Goal: Task Accomplishment & Management: Use online tool/utility

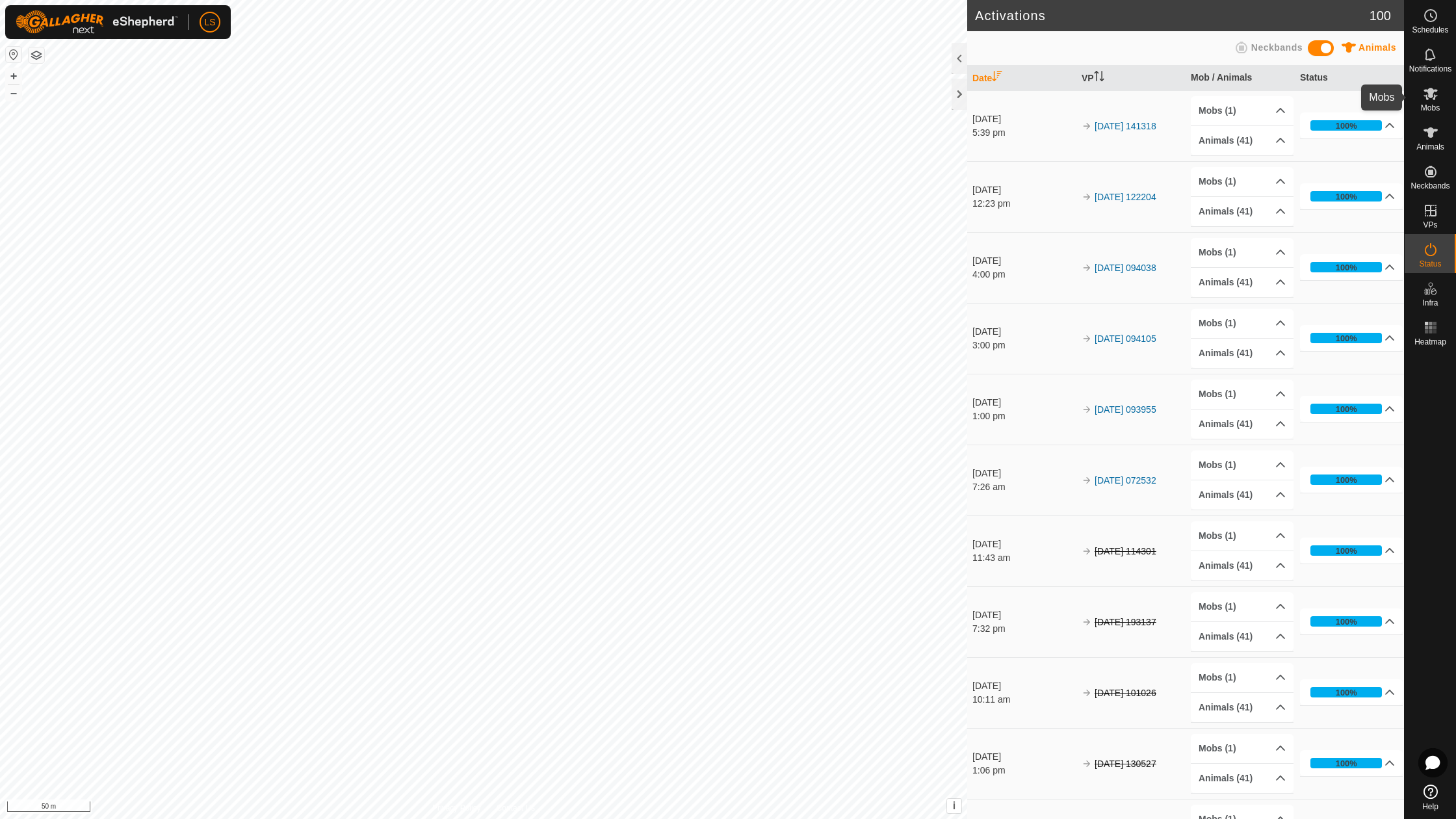
click at [1439, 91] on es-mob-svg-icon at bounding box center [1431, 94] width 24 height 21
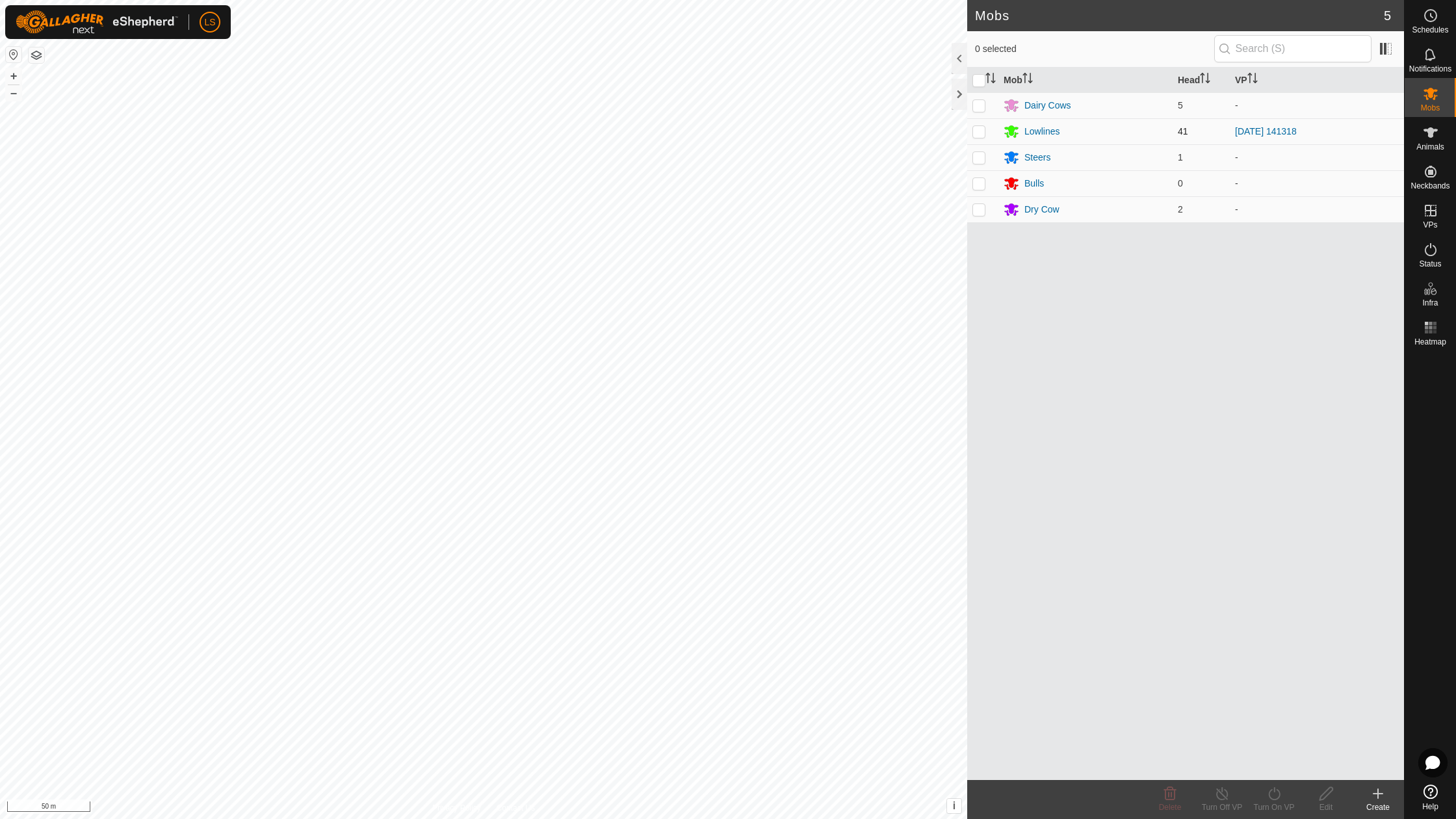
click at [979, 134] on p-checkbox at bounding box center [979, 131] width 13 height 10
checkbox input "true"
click at [1272, 794] on icon at bounding box center [1275, 793] width 16 height 15
click at [1294, 768] on link "Now" at bounding box center [1313, 764] width 129 height 26
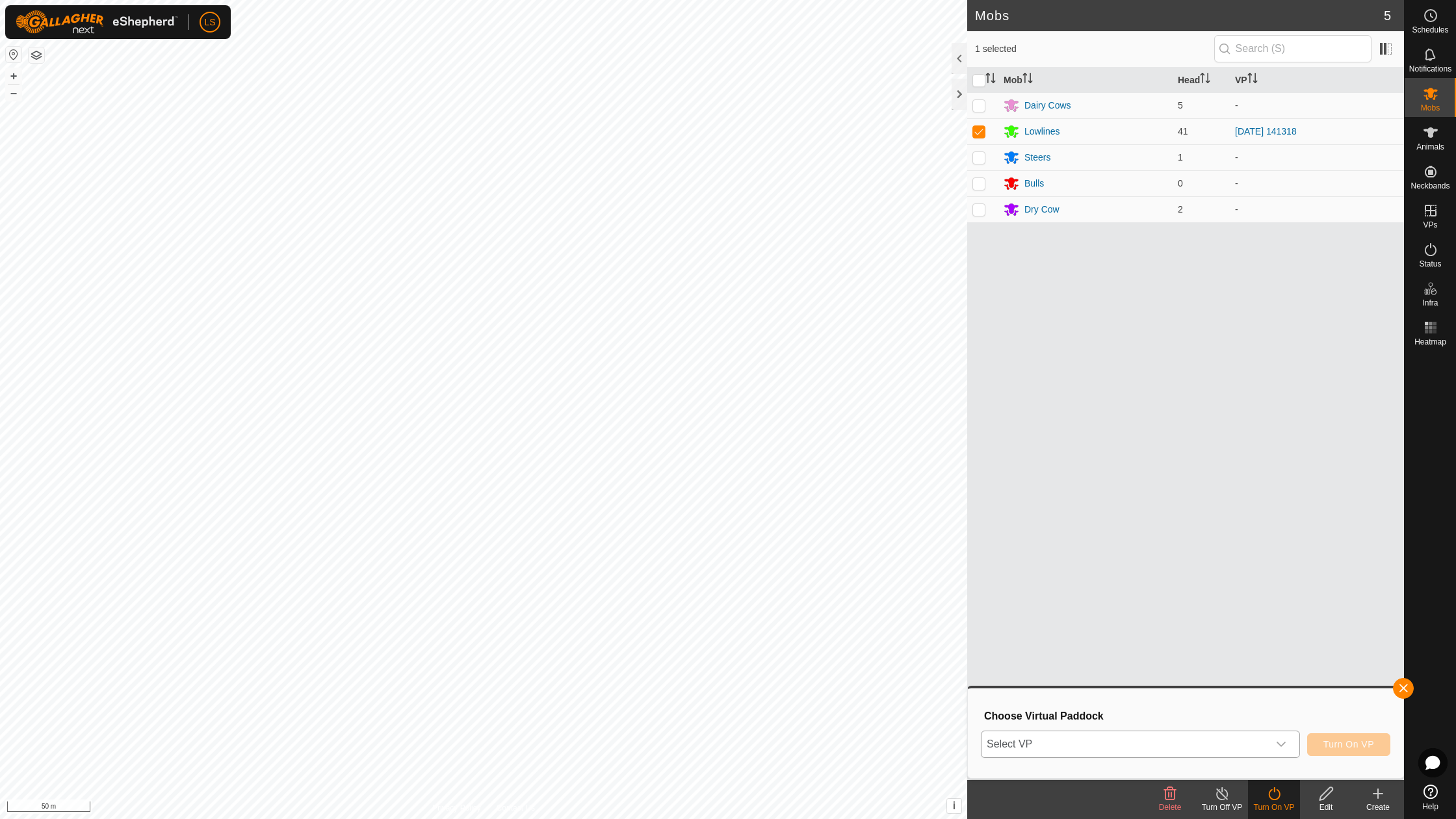
click at [1281, 748] on icon "dropdown trigger" at bounding box center [1281, 744] width 10 height 10
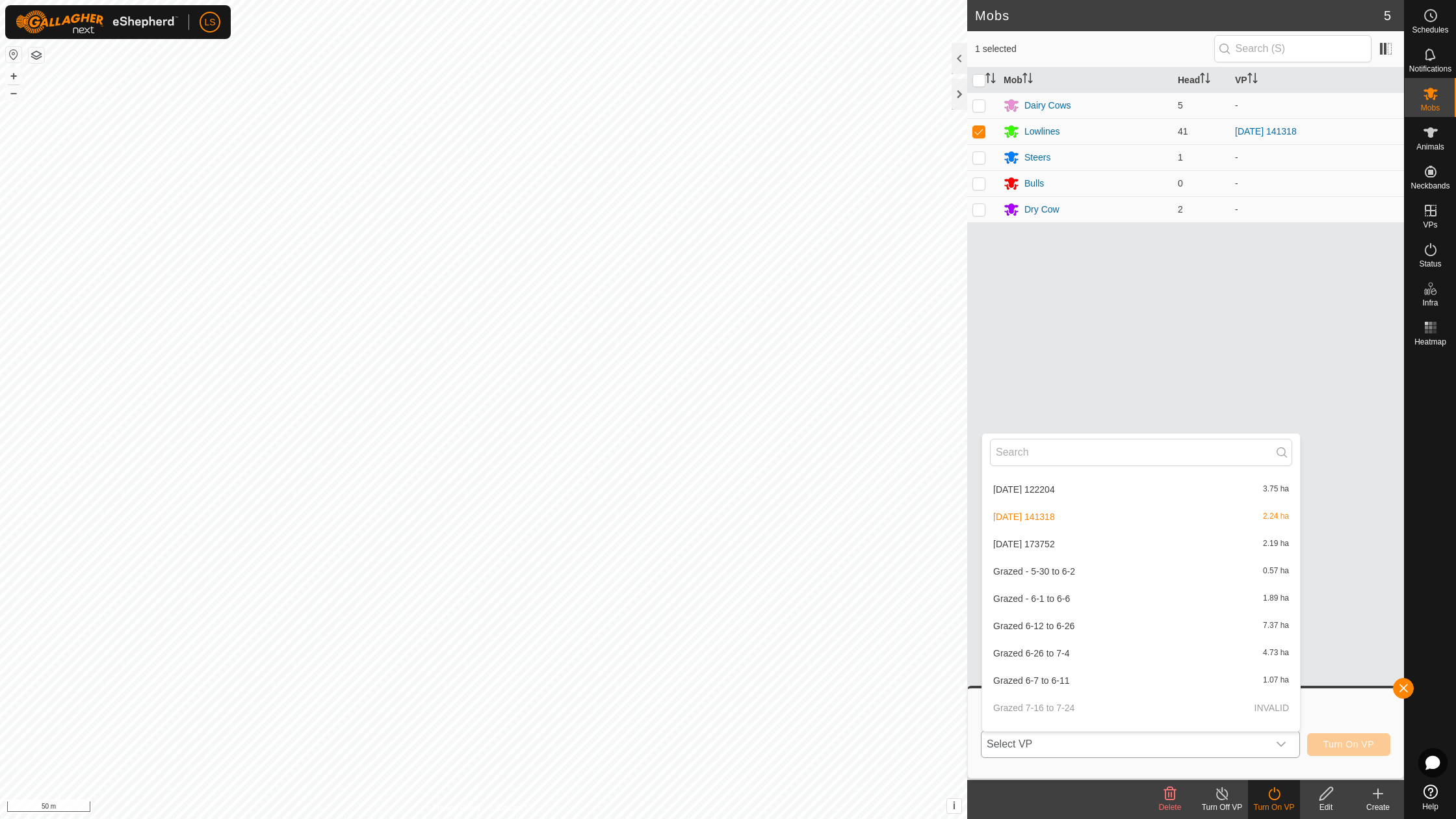
scroll to position [312, 0]
click at [1067, 534] on li "[DATE] 173752 2.19 ha" at bounding box center [1141, 534] width 318 height 26
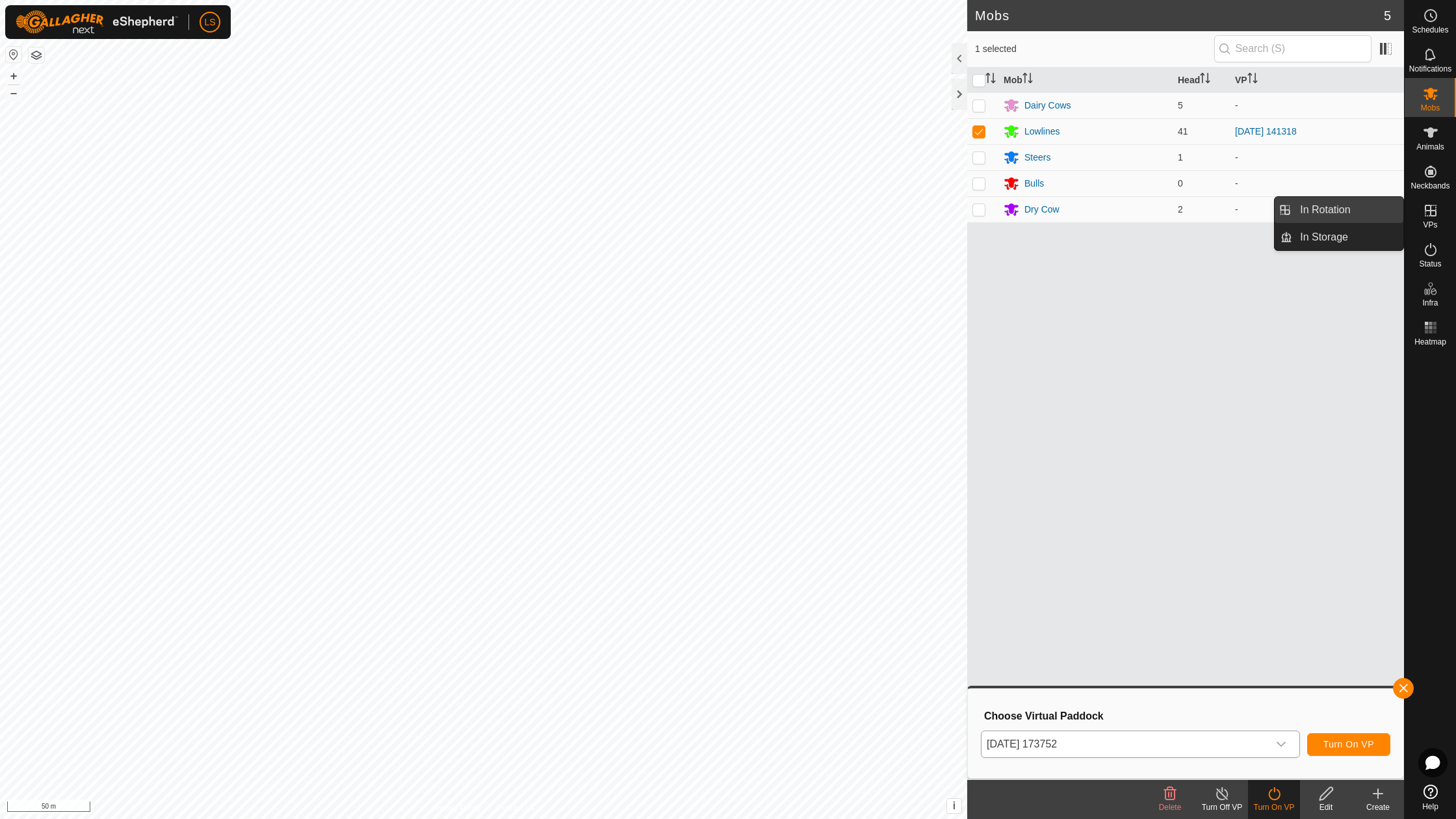
click at [1295, 205] on link "In Rotation" at bounding box center [1348, 209] width 111 height 26
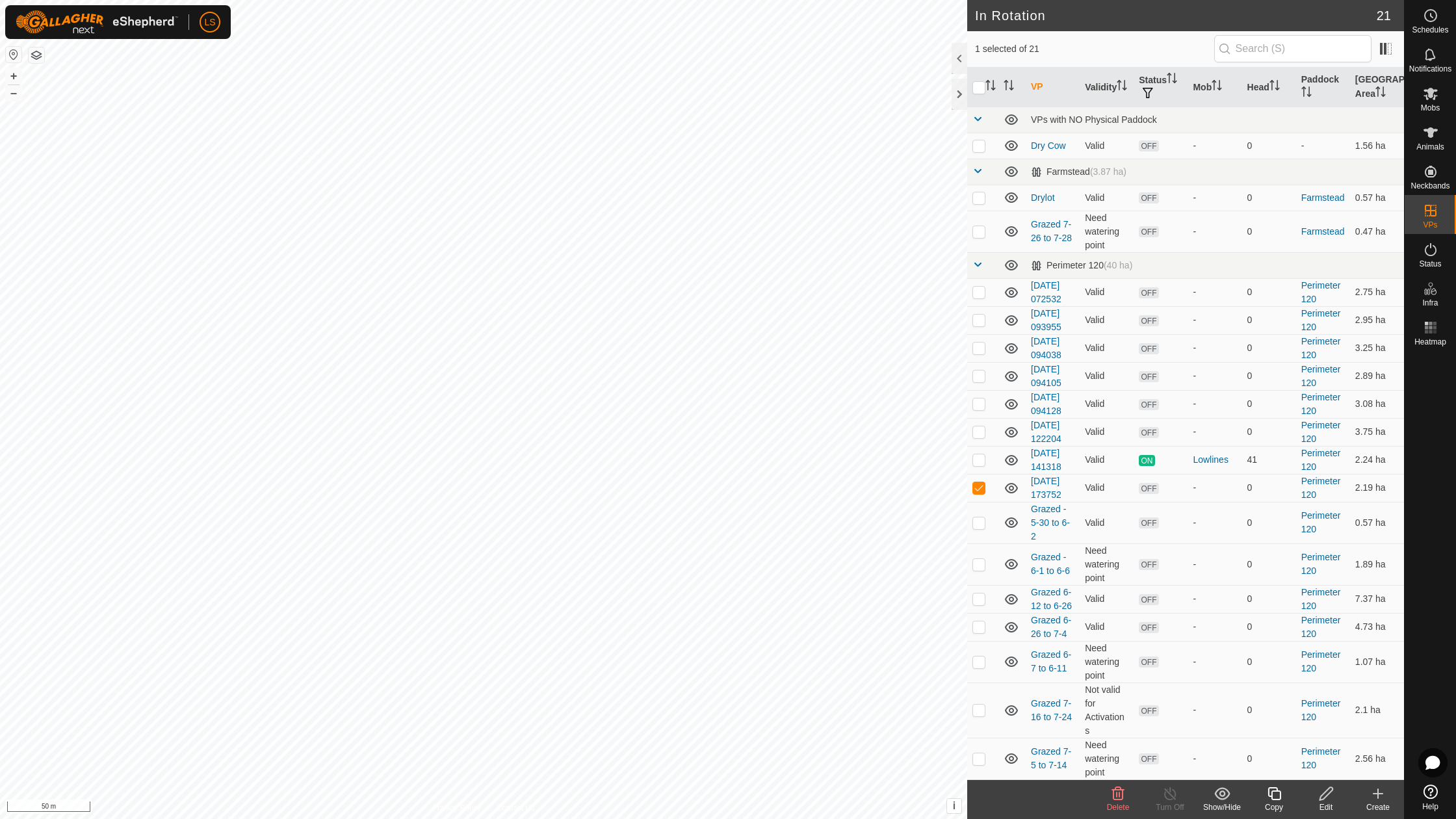
click at [1326, 804] on div "Edit" at bounding box center [1326, 807] width 52 height 12
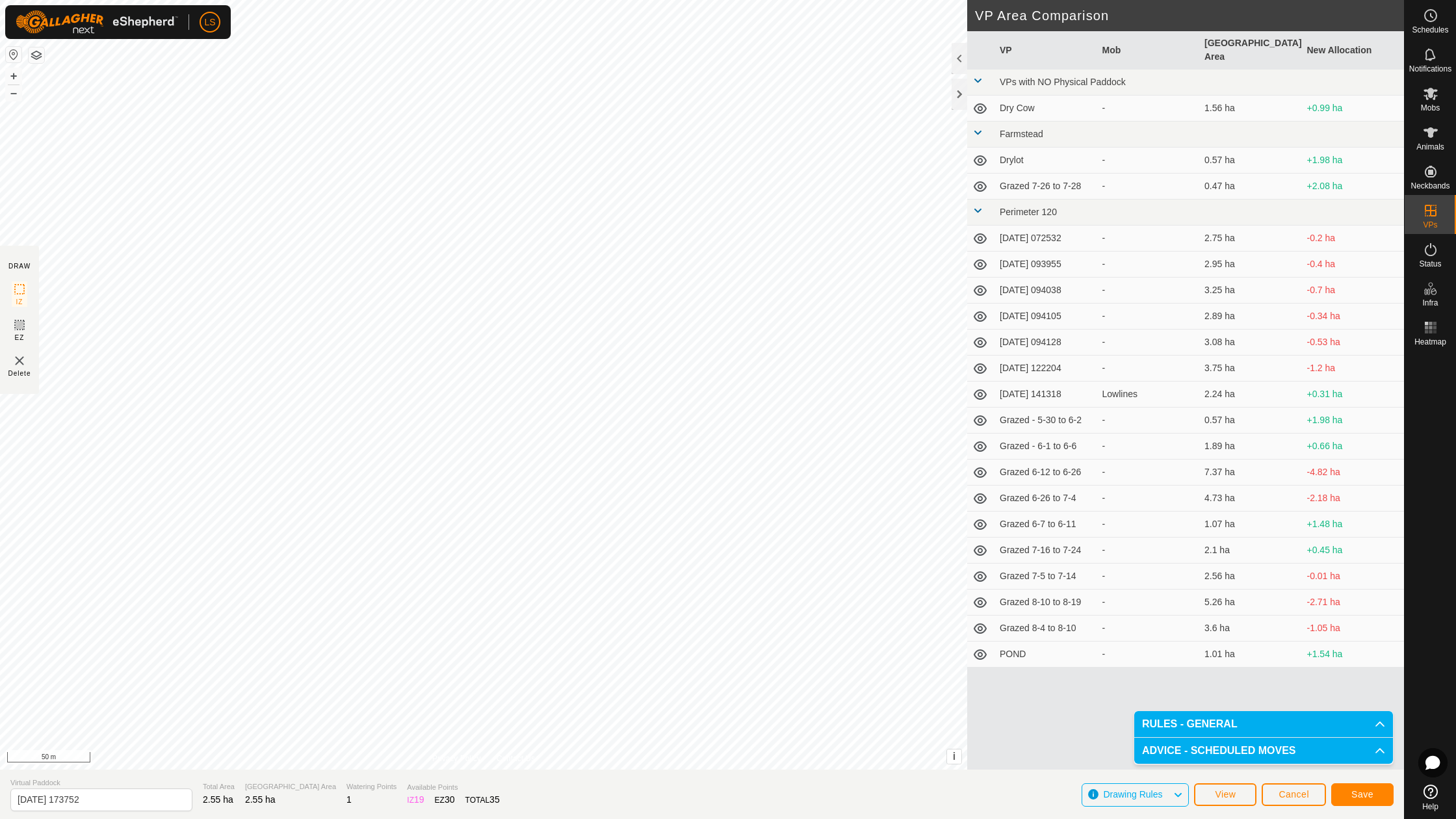
click at [1356, 792] on span "Save" at bounding box center [1362, 794] width 22 height 10
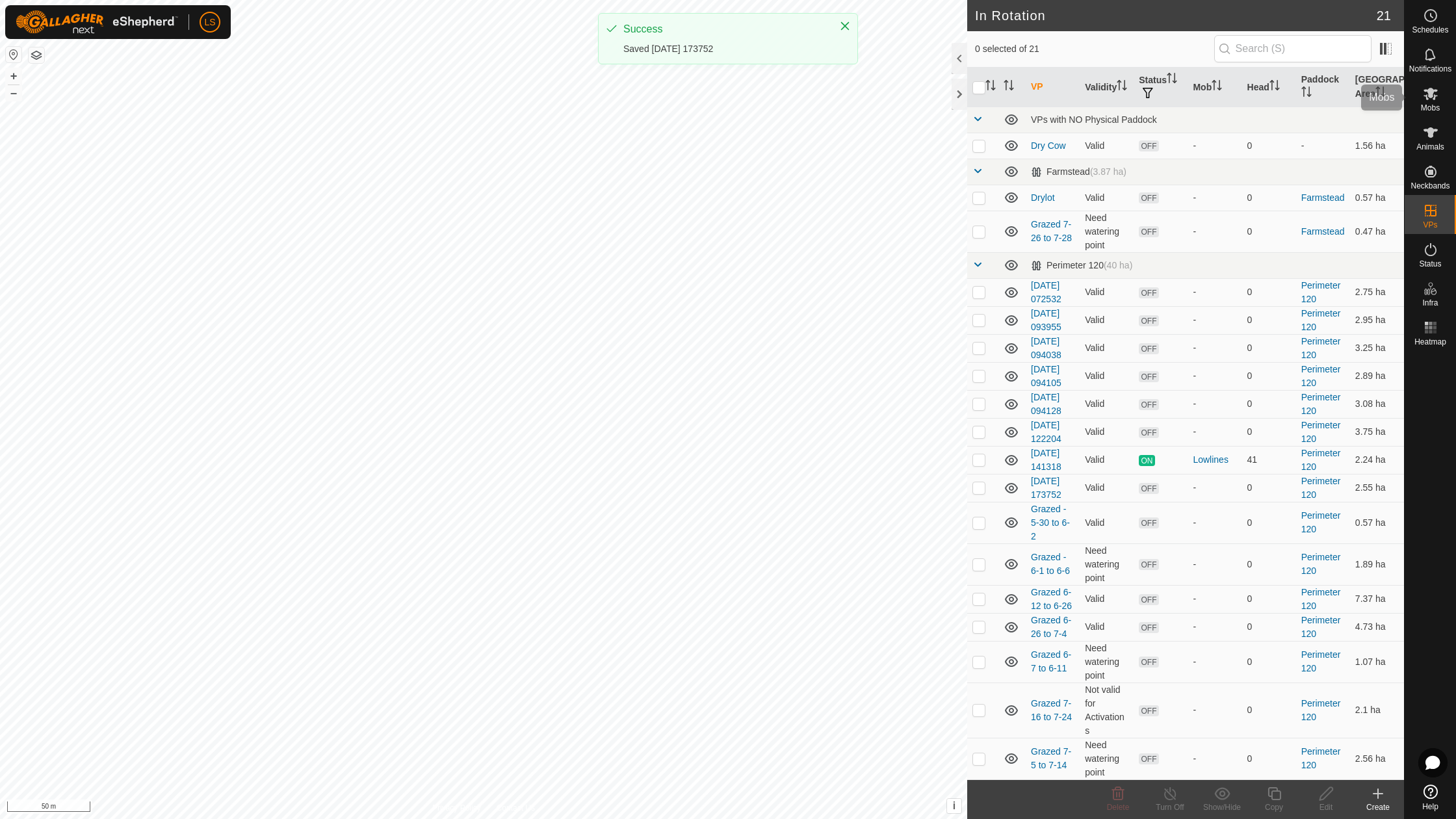
click at [1421, 99] on es-mob-svg-icon at bounding box center [1431, 94] width 24 height 21
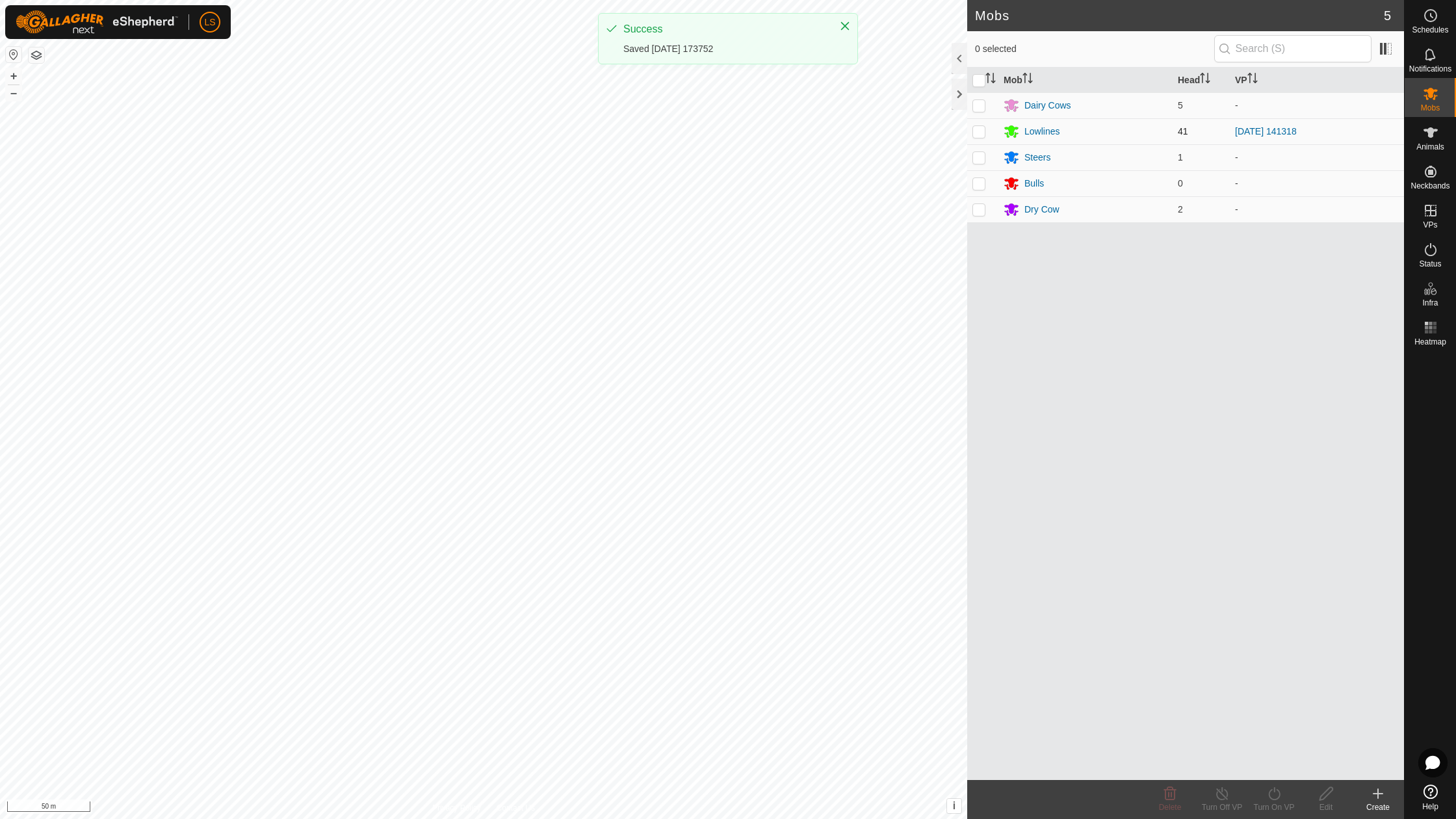
click at [978, 128] on p-checkbox at bounding box center [979, 131] width 13 height 10
checkbox input "true"
click at [1275, 785] on div "Turn On VP" at bounding box center [1274, 799] width 52 height 39
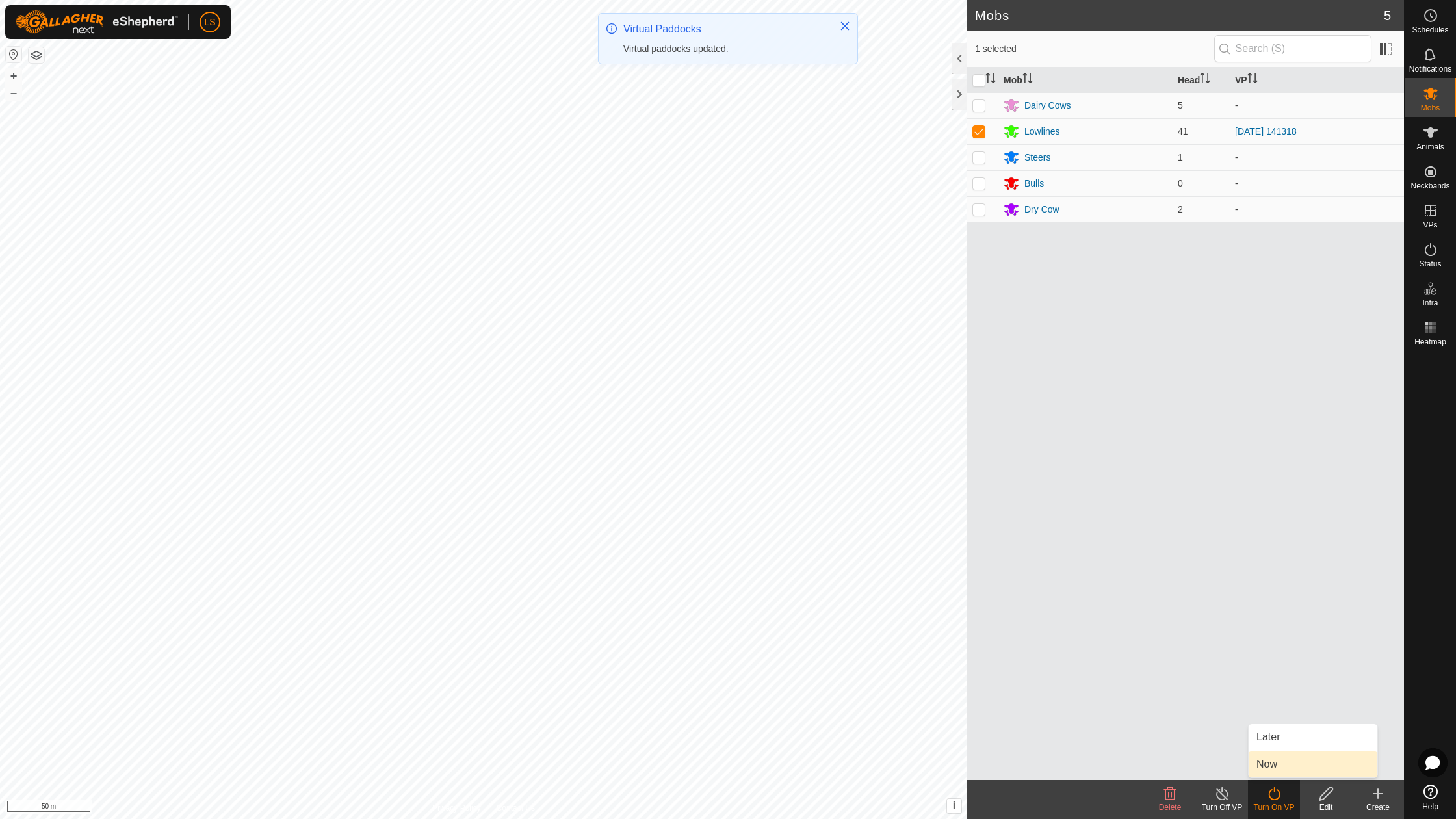
click at [1281, 753] on link "Now" at bounding box center [1313, 764] width 129 height 26
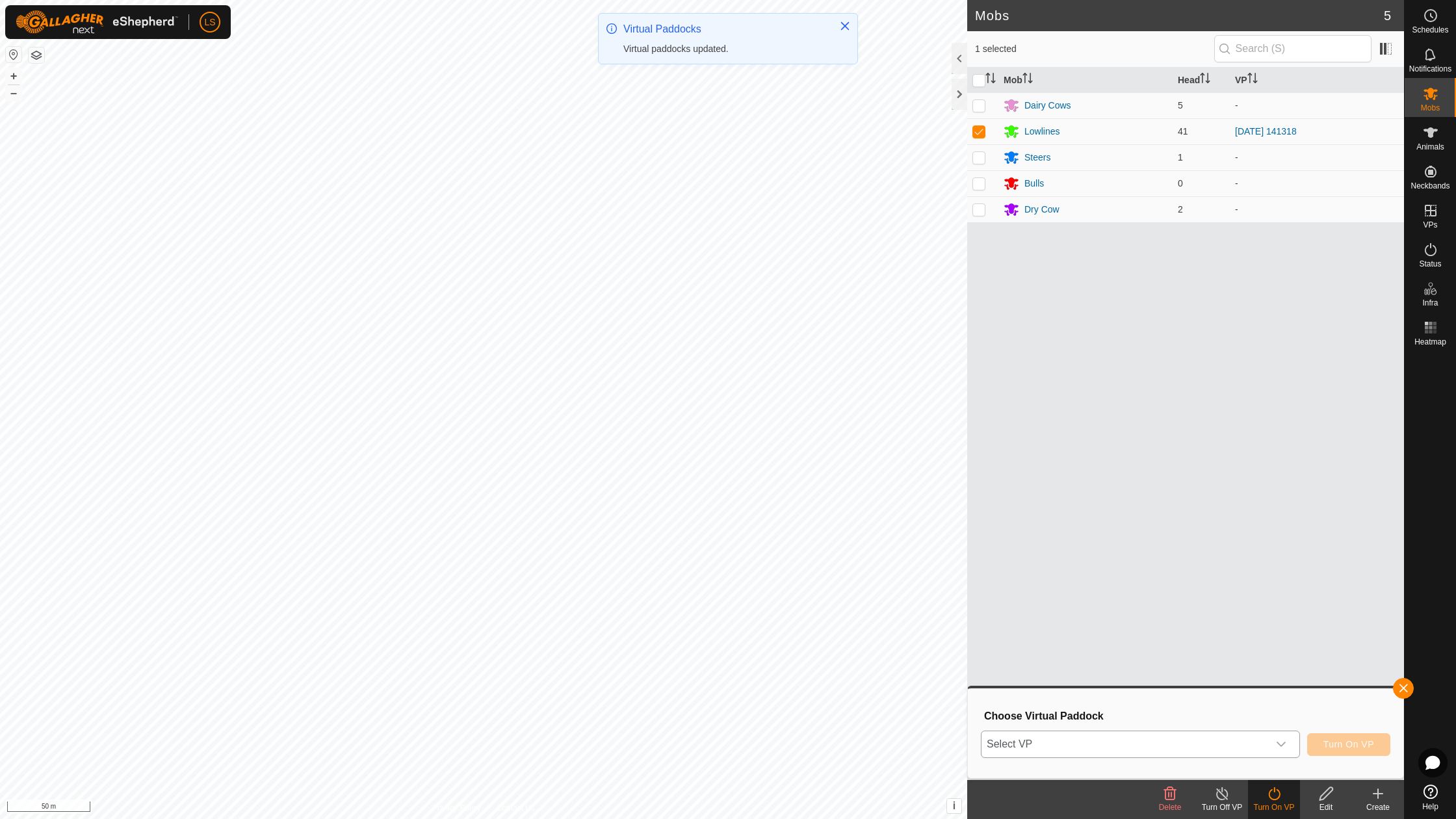
click at [1257, 743] on span "Select VP" at bounding box center [1124, 743] width 287 height 26
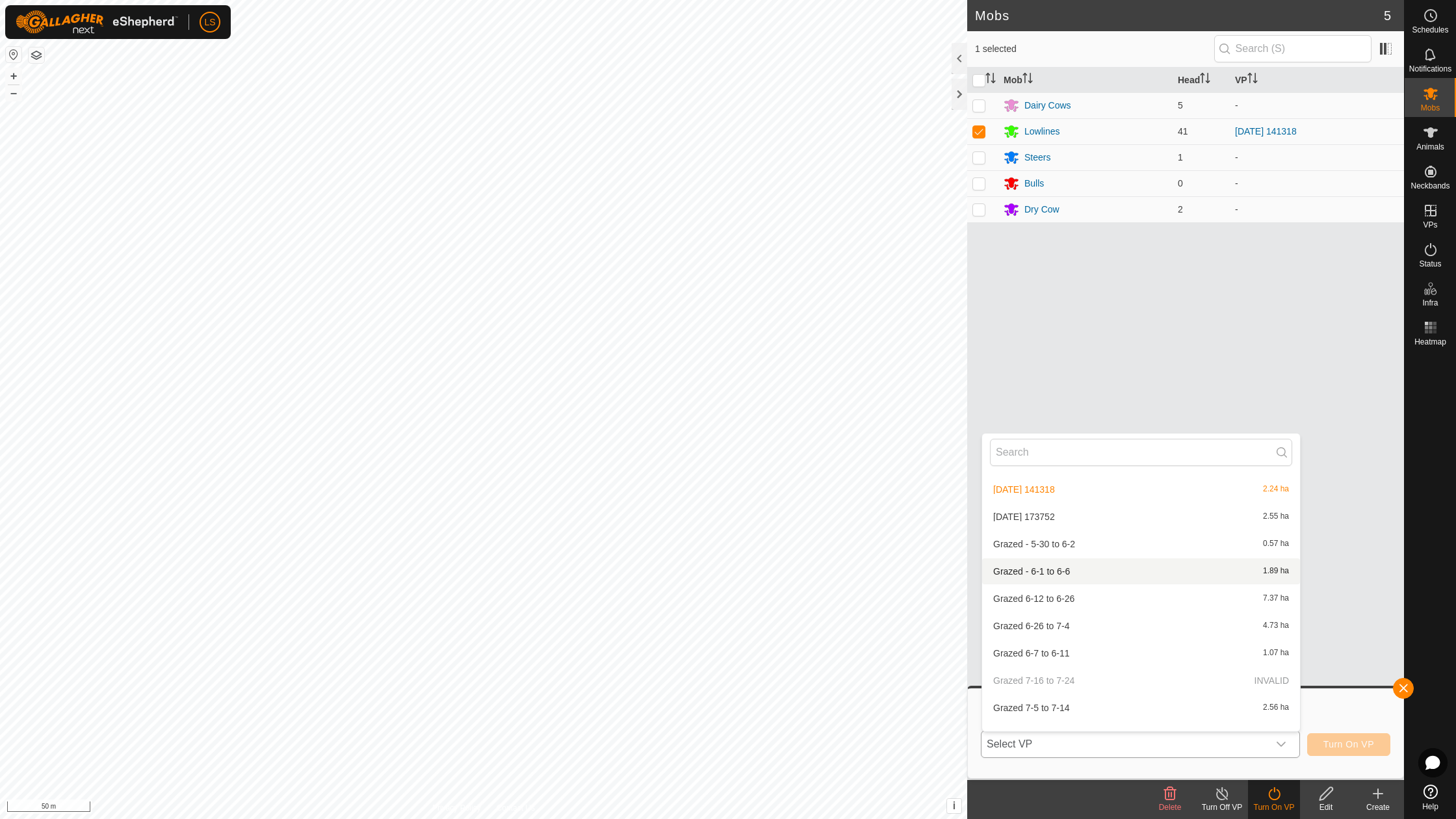
scroll to position [326, 0]
click at [1073, 521] on li "[DATE] 173752 2.55 ha" at bounding box center [1141, 520] width 318 height 26
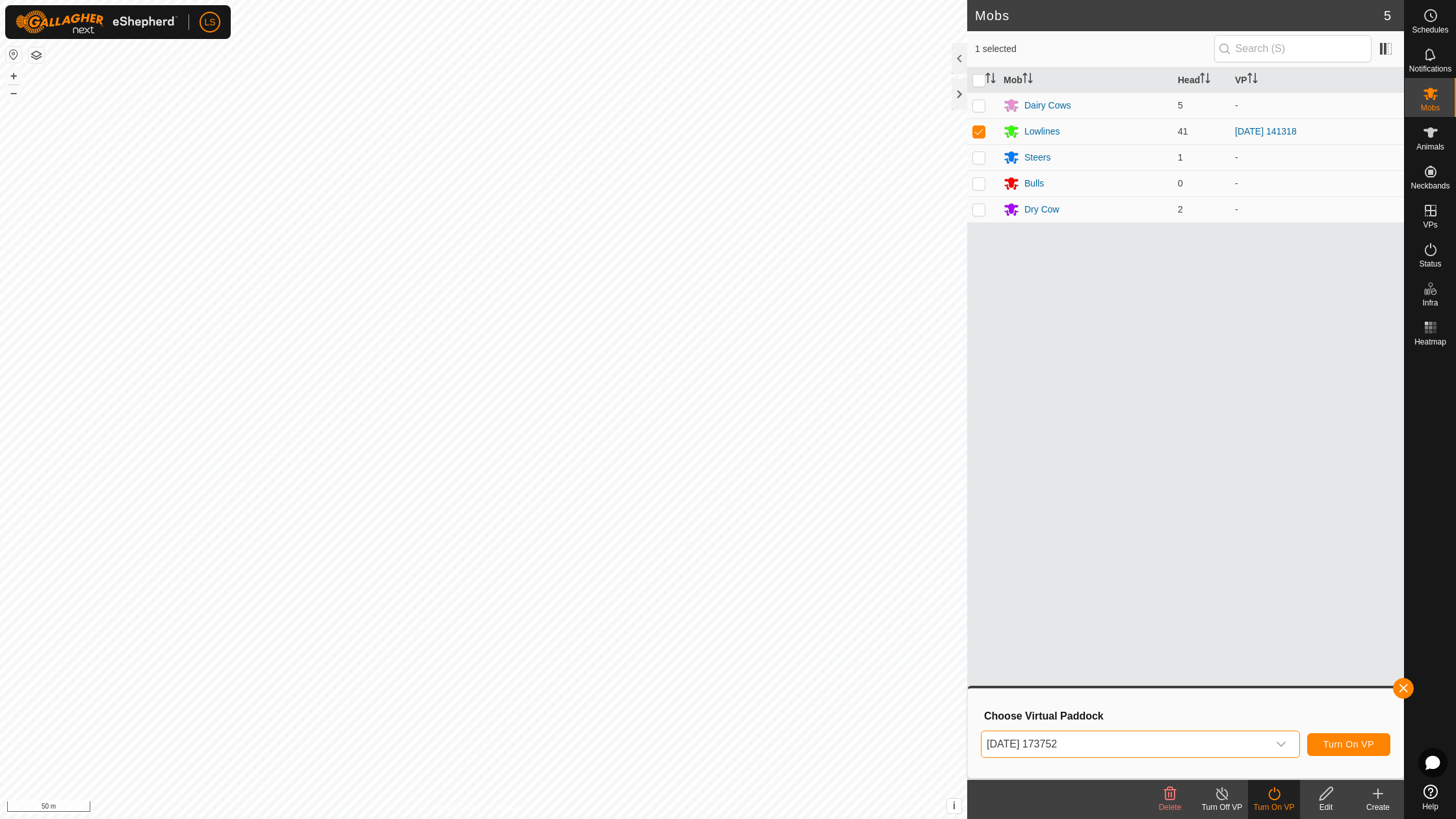
click at [1371, 743] on span "Turn On VP" at bounding box center [1348, 744] width 51 height 10
